Goal: Information Seeking & Learning: Learn about a topic

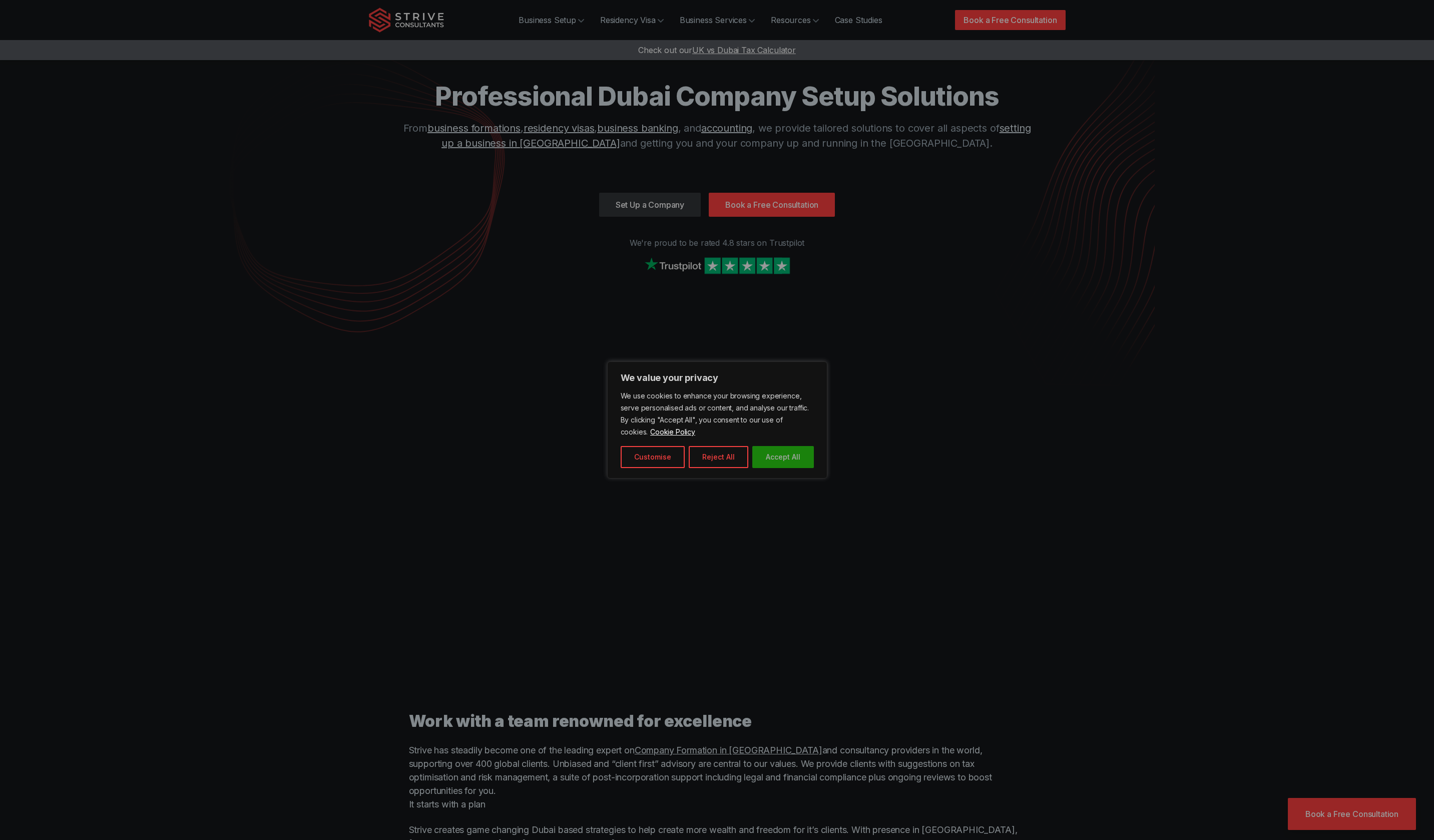
click at [787, 460] on button "Accept All" at bounding box center [783, 457] width 62 height 22
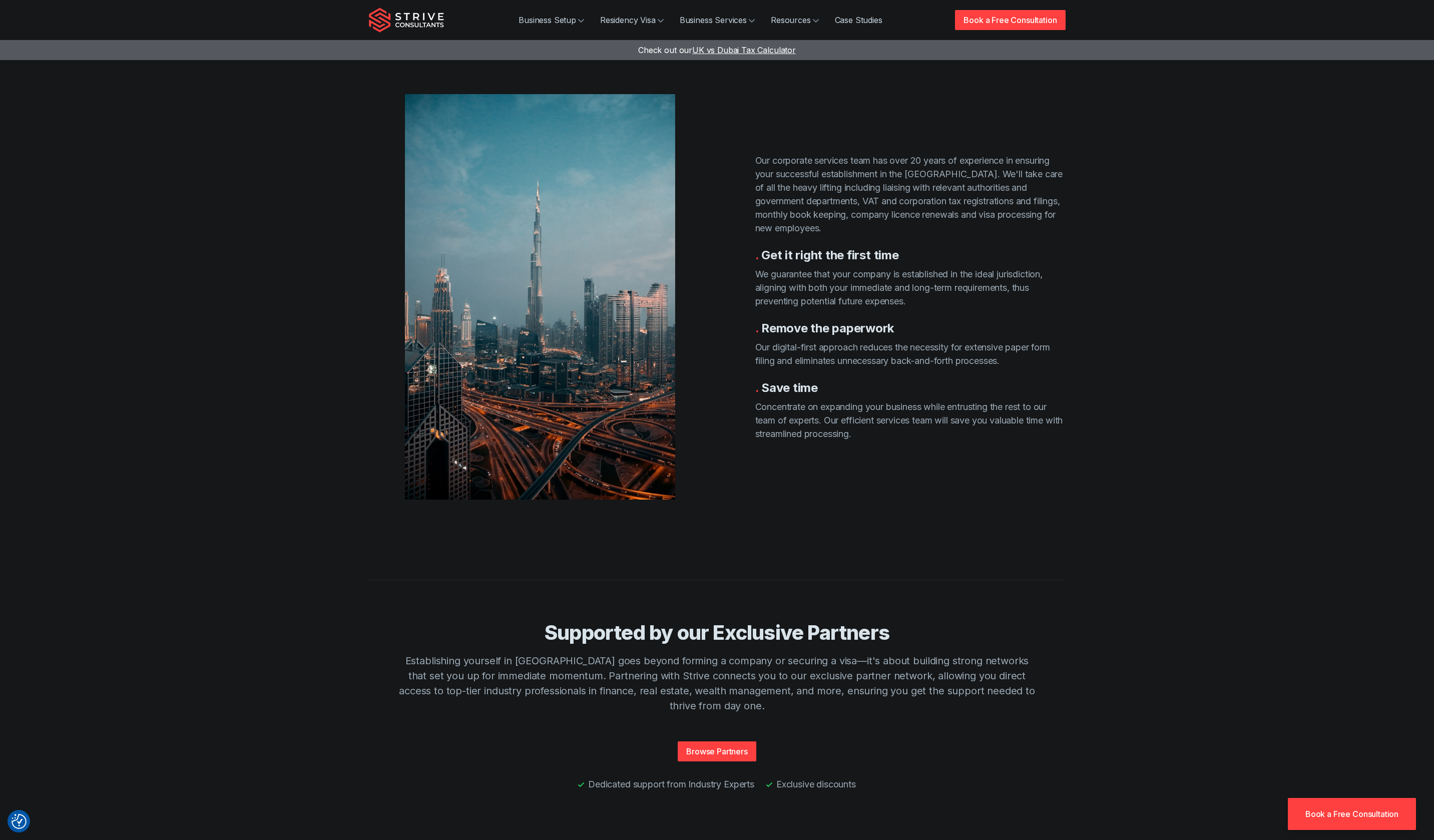
scroll to position [1835, 0]
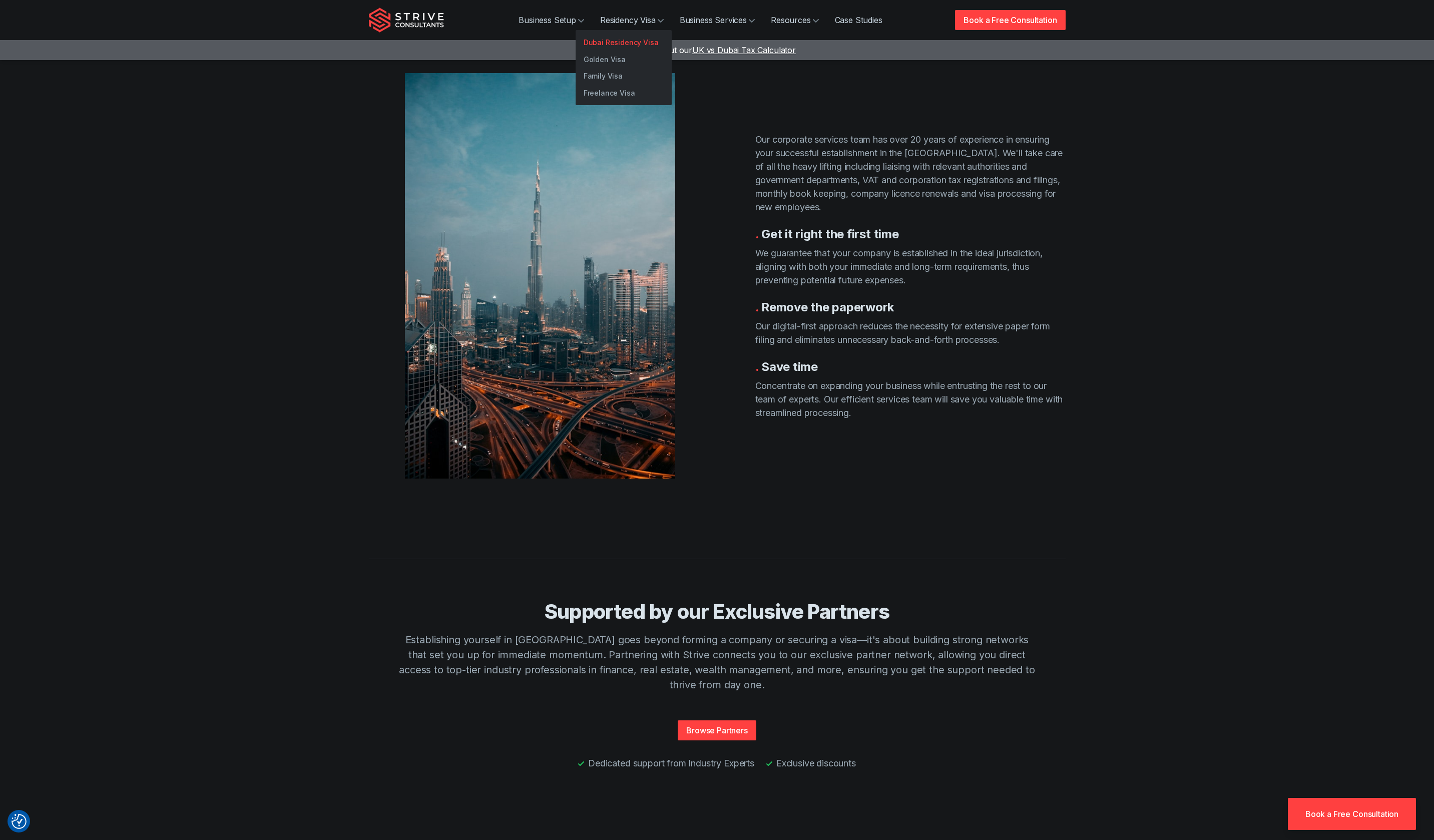
click at [634, 43] on link "Dubai Residency Visa" at bounding box center [623, 42] width 96 height 17
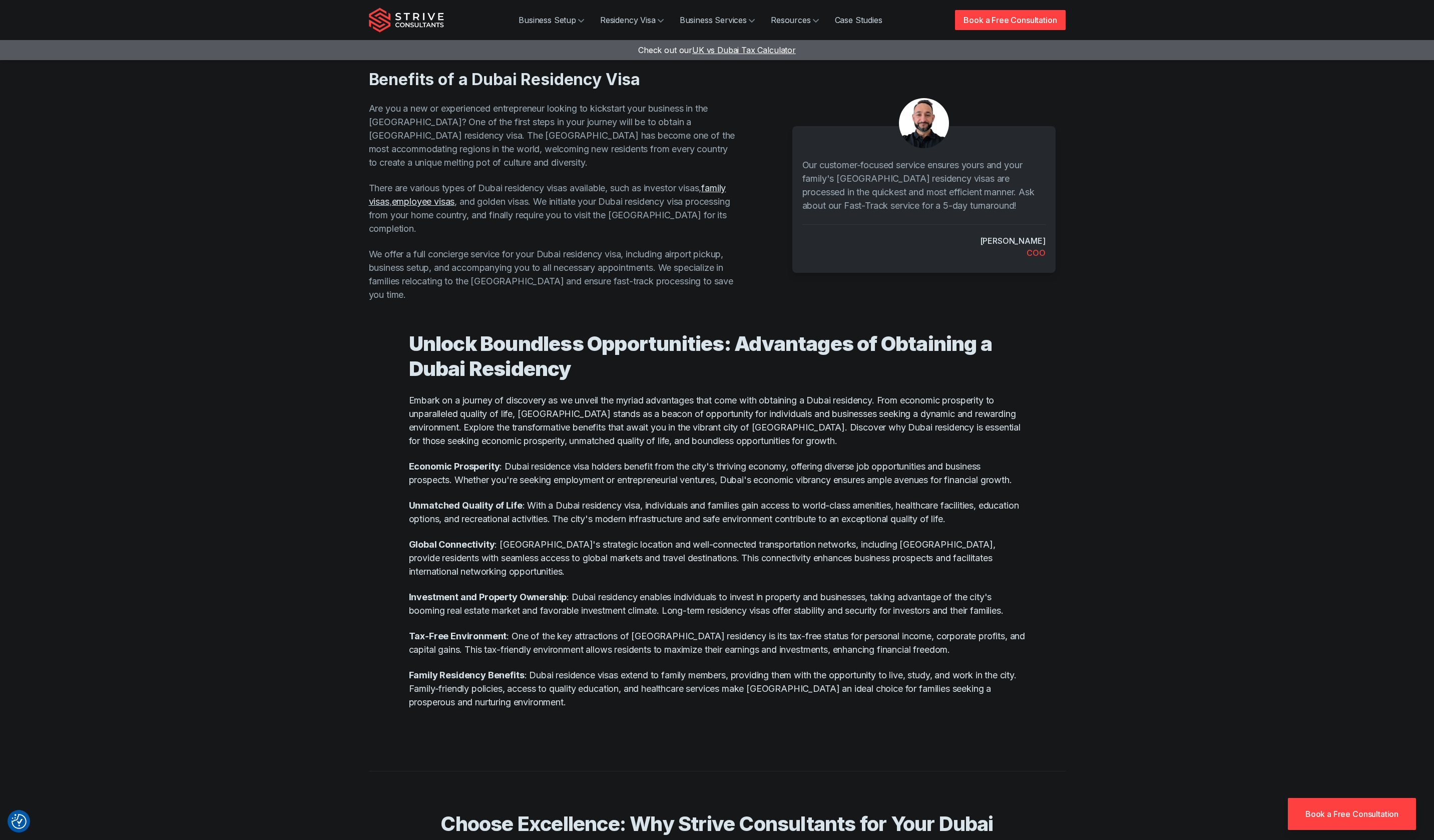
scroll to position [166, 0]
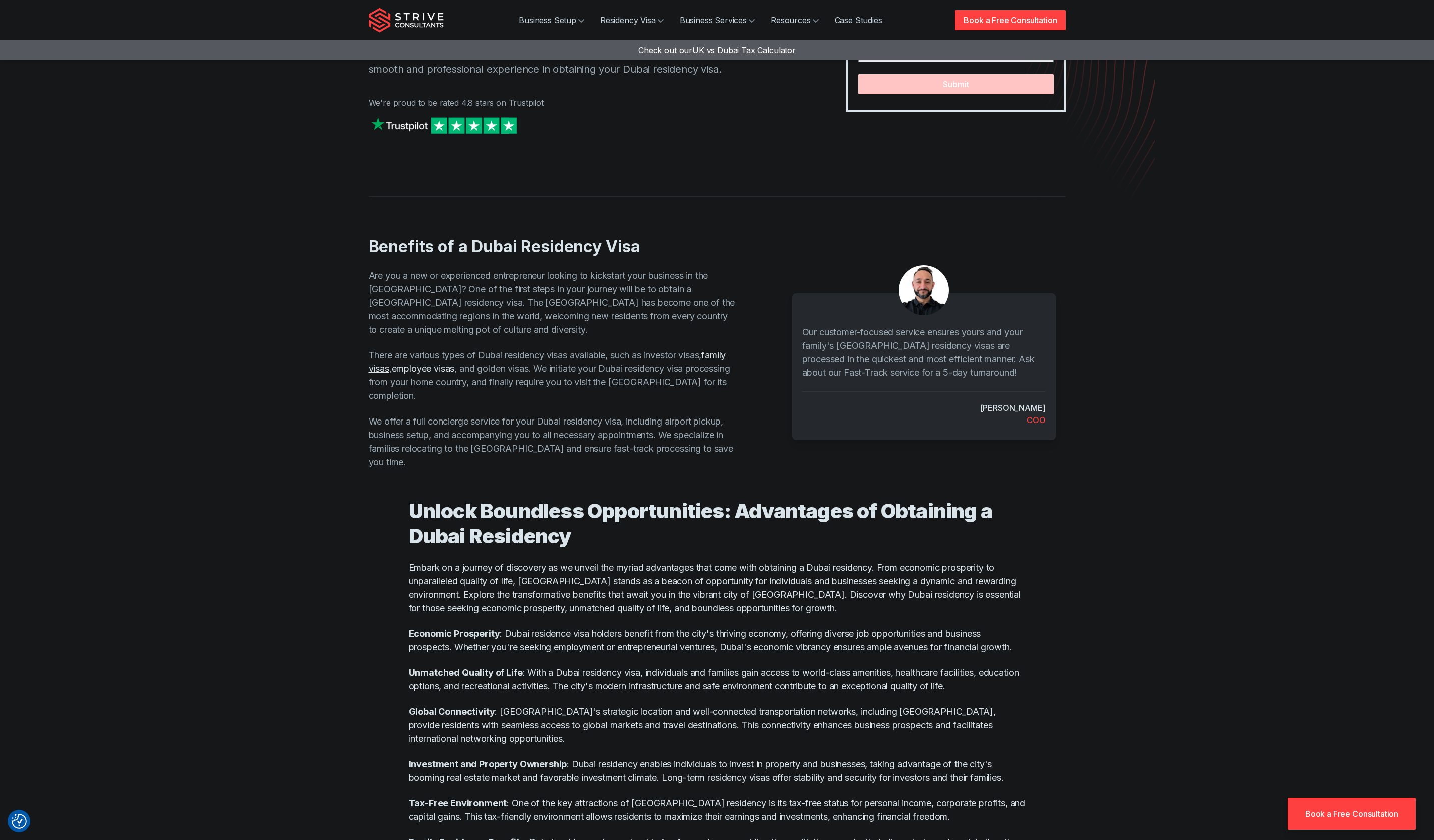
click at [455, 363] on link "employee visas" at bounding box center [423, 369] width 63 height 11
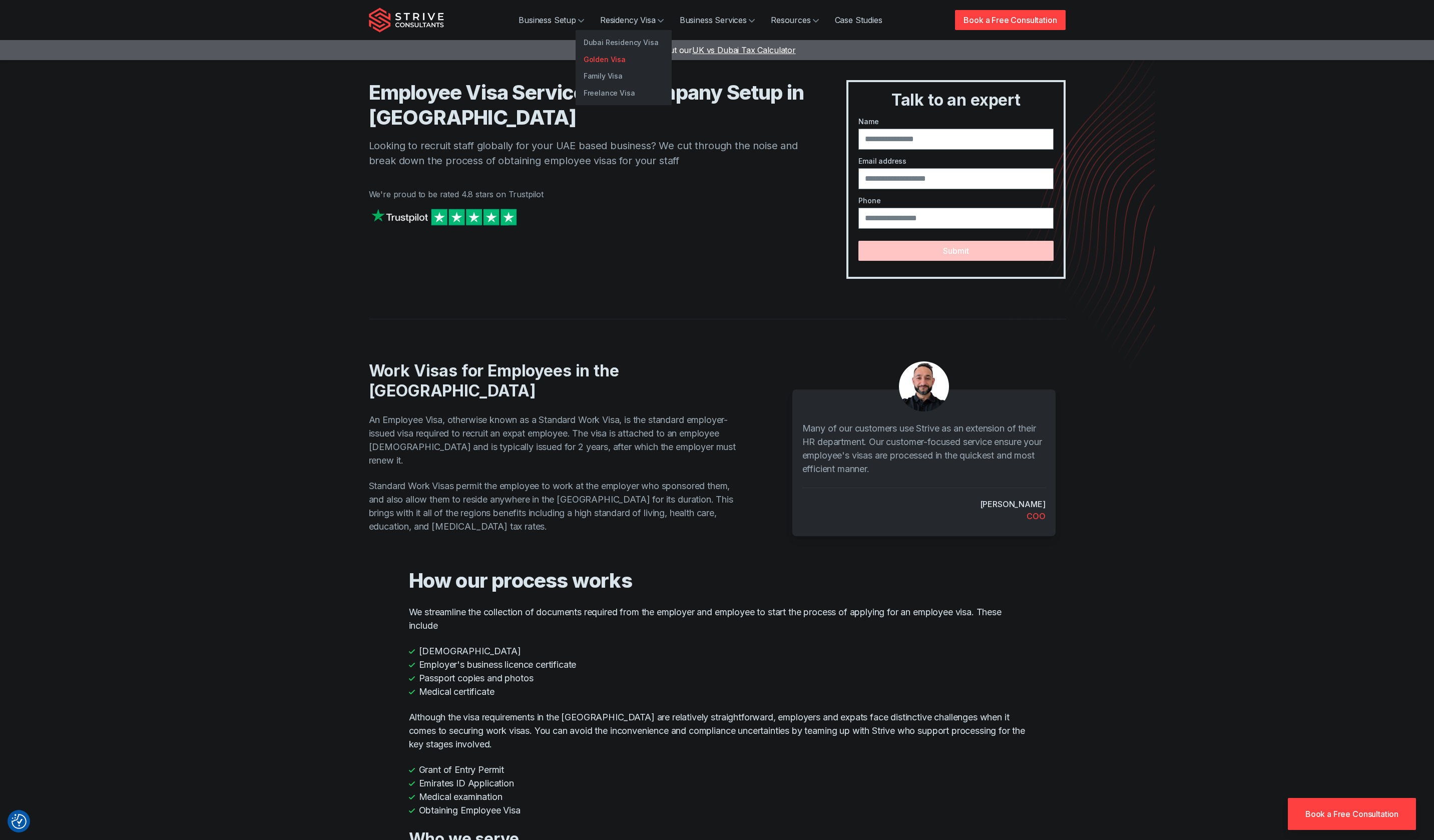
click at [603, 60] on link "Golden Visa" at bounding box center [623, 60] width 96 height 17
